Goal: Navigation & Orientation: Find specific page/section

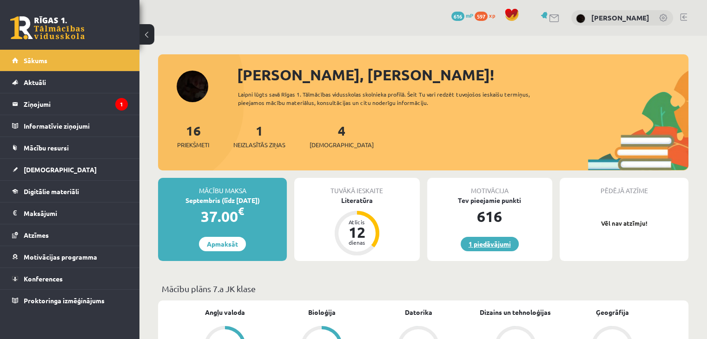
click at [483, 247] on link "1 piedāvājumi" at bounding box center [489, 244] width 58 height 14
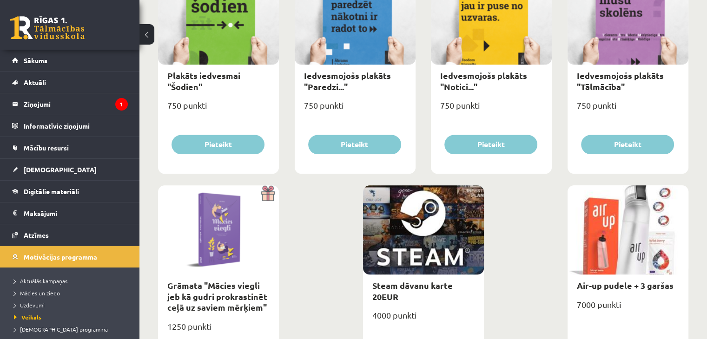
scroll to position [1069, 0]
